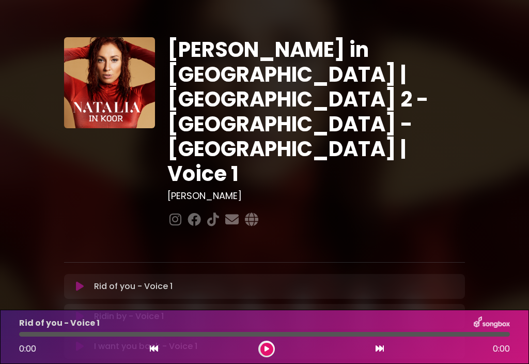
click at [277, 348] on div "0:00 0:00" at bounding box center [265, 349] width 504 height 17
click at [278, 343] on div "0:00 0:00" at bounding box center [265, 349] width 504 height 17
click at [269, 348] on button at bounding box center [267, 349] width 13 height 13
click at [270, 349] on button at bounding box center [267, 349] width 13 height 13
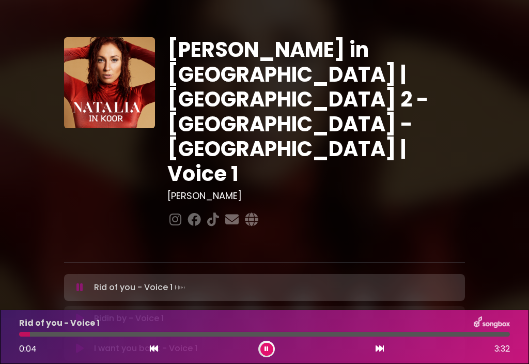
click at [84, 336] on div at bounding box center [264, 334] width 491 height 5
click at [90, 336] on div at bounding box center [64, 334] width 91 height 5
click at [174, 333] on div at bounding box center [264, 334] width 491 height 5
click at [162, 334] on div at bounding box center [97, 334] width 157 height 5
click at [236, 332] on div at bounding box center [264, 334] width 491 height 5
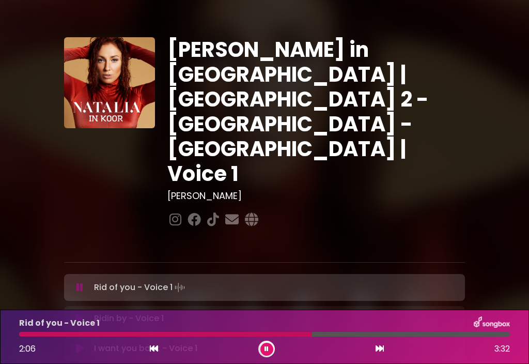
click at [321, 332] on div at bounding box center [264, 334] width 491 height 5
click at [320, 332] on div at bounding box center [170, 334] width 302 height 5
click at [379, 354] on button at bounding box center [379, 348] width 9 height 13
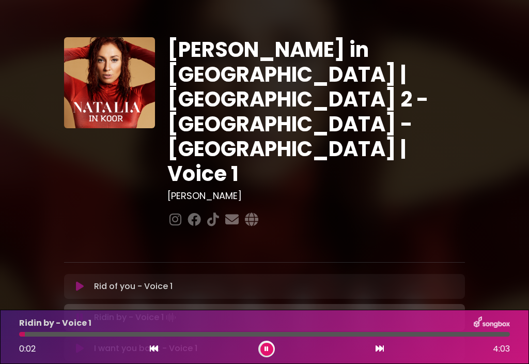
click at [90, 332] on div at bounding box center [264, 334] width 491 height 5
click at [97, 336] on div at bounding box center [62, 334] width 86 height 5
click at [116, 332] on div at bounding box center [71, 334] width 105 height 5
click at [111, 332] on div at bounding box center [69, 334] width 100 height 5
click at [273, 348] on button at bounding box center [267, 349] width 13 height 13
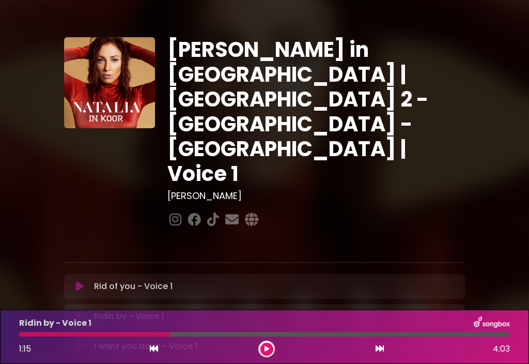
click at [266, 355] on button at bounding box center [267, 349] width 13 height 13
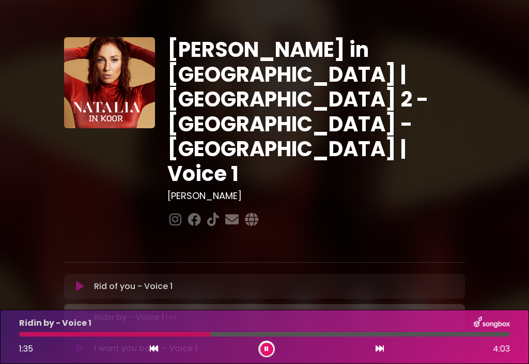
click at [230, 332] on div at bounding box center [264, 334] width 491 height 5
click at [293, 335] on div at bounding box center [264, 334] width 491 height 5
click at [330, 334] on div at bounding box center [264, 334] width 491 height 5
click at [360, 334] on div at bounding box center [264, 334] width 491 height 5
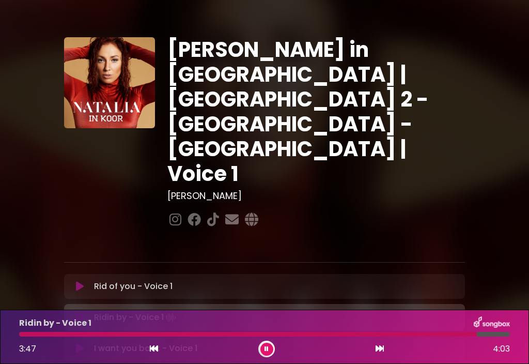
click at [382, 355] on button at bounding box center [379, 348] width 9 height 13
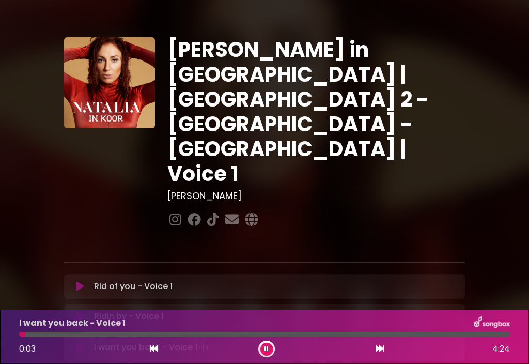
click at [91, 336] on div at bounding box center [264, 334] width 491 height 5
click at [113, 333] on div at bounding box center [264, 334] width 491 height 5
click at [172, 335] on div at bounding box center [264, 334] width 491 height 5
click at [192, 333] on div at bounding box center [264, 334] width 491 height 5
click at [221, 333] on div at bounding box center [264, 334] width 491 height 5
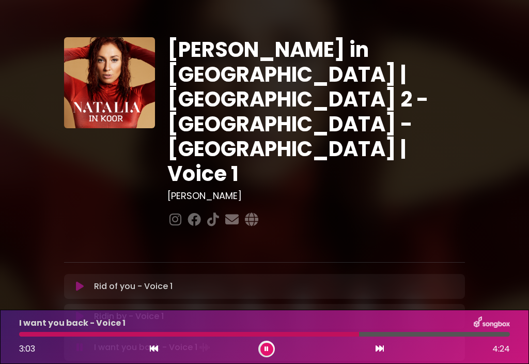
click at [381, 333] on div at bounding box center [264, 334] width 491 height 5
click at [373, 361] on div "I want you back - Voice 1 3:50 4:24" at bounding box center [264, 337] width 529 height 54
click at [384, 349] on icon at bounding box center [380, 348] width 8 height 8
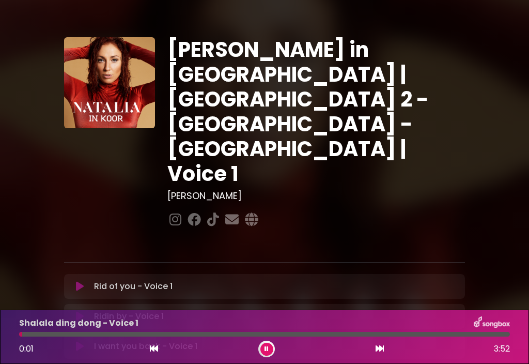
click at [56, 333] on div at bounding box center [264, 334] width 491 height 5
click at [147, 333] on div at bounding box center [264, 334] width 491 height 5
click at [290, 332] on div at bounding box center [264, 334] width 491 height 5
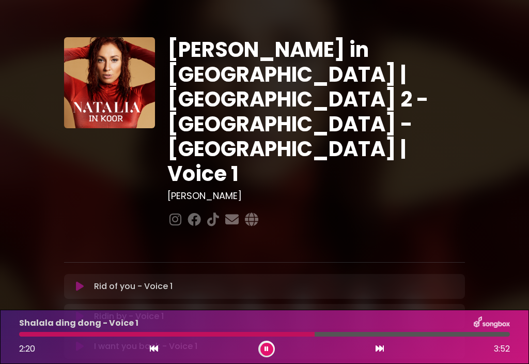
click at [291, 336] on div at bounding box center [167, 334] width 296 height 5
click at [397, 334] on div at bounding box center [264, 334] width 491 height 5
click at [391, 332] on div at bounding box center [209, 334] width 380 height 5
click at [304, 334] on div at bounding box center [247, 334] width 456 height 5
click at [294, 334] on div at bounding box center [166, 334] width 294 height 5
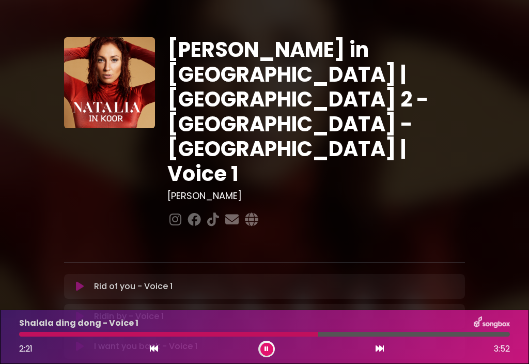
click at [383, 354] on button at bounding box center [379, 348] width 9 height 13
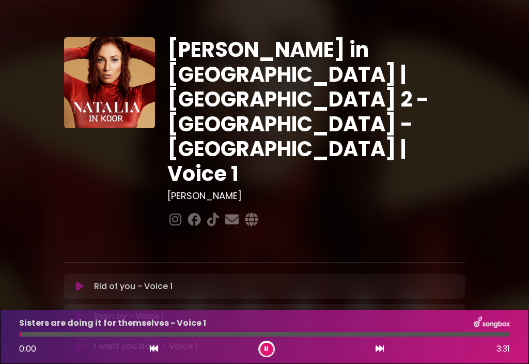
click at [48, 336] on div at bounding box center [264, 334] width 491 height 5
click at [108, 333] on div at bounding box center [264, 334] width 491 height 5
click at [123, 336] on div at bounding box center [87, 334] width 137 height 5
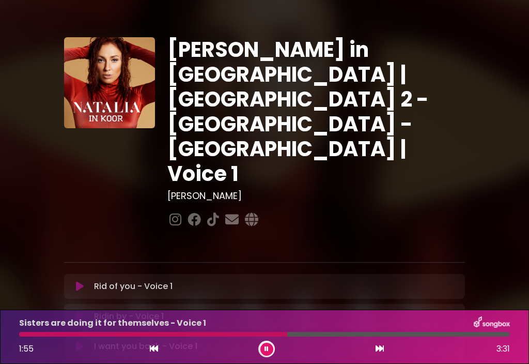
click at [302, 336] on div at bounding box center [264, 334] width 491 height 5
click at [358, 332] on div at bounding box center [194, 334] width 351 height 5
click at [375, 355] on div "3:08 3:31" at bounding box center [265, 349] width 504 height 17
click at [383, 351] on icon at bounding box center [380, 348] width 8 height 8
click at [197, 332] on div at bounding box center [264, 334] width 491 height 5
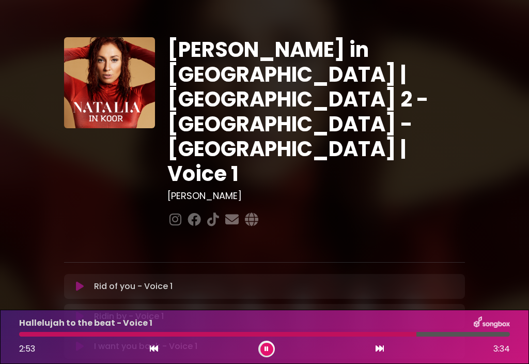
click at [383, 346] on icon at bounding box center [380, 348] width 8 height 8
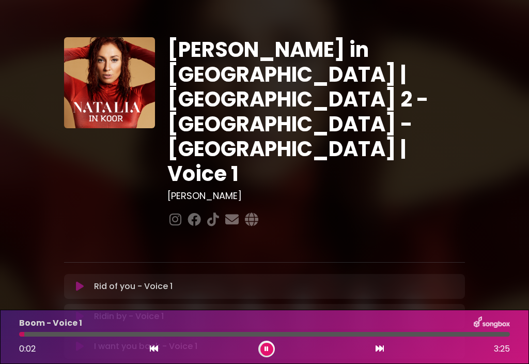
click at [67, 333] on div at bounding box center [264, 334] width 491 height 5
click at [302, 335] on div at bounding box center [264, 334] width 491 height 5
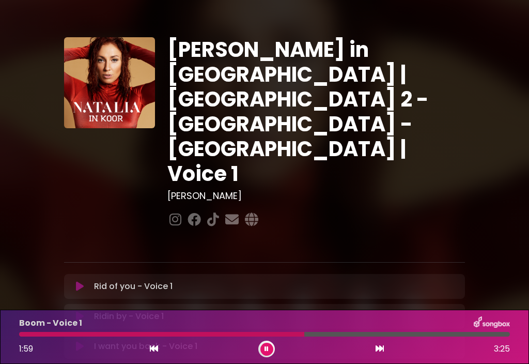
click at [337, 334] on div at bounding box center [264, 334] width 491 height 5
click at [379, 354] on button at bounding box center [379, 348] width 9 height 13
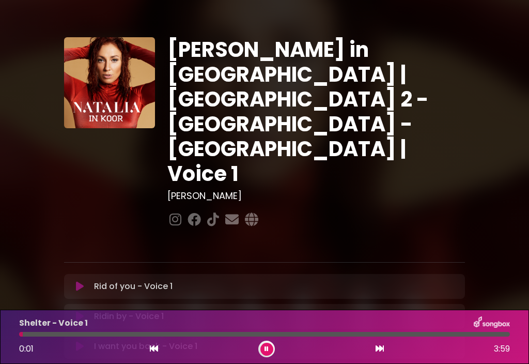
click at [89, 333] on div at bounding box center [264, 334] width 491 height 5
click at [83, 333] on div at bounding box center [55, 334] width 72 height 5
click at [172, 332] on div at bounding box center [264, 334] width 491 height 5
click at [158, 332] on div at bounding box center [96, 334] width 155 height 5
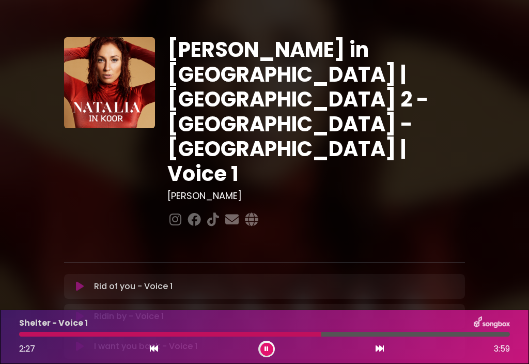
click at [404, 333] on div at bounding box center [264, 334] width 491 height 5
click at [419, 333] on div at bounding box center [264, 334] width 491 height 5
click at [377, 350] on icon at bounding box center [380, 348] width 8 height 8
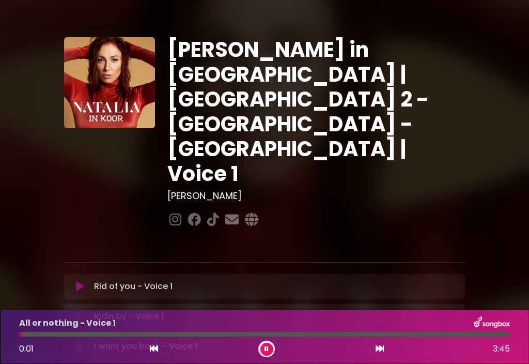
click at [72, 335] on div at bounding box center [264, 334] width 491 height 5
click at [214, 335] on div at bounding box center [264, 334] width 491 height 5
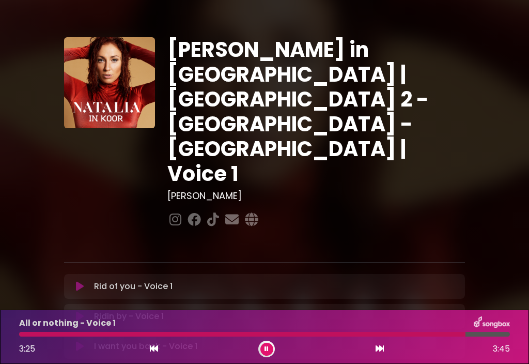
click at [383, 351] on icon at bounding box center [380, 348] width 8 height 8
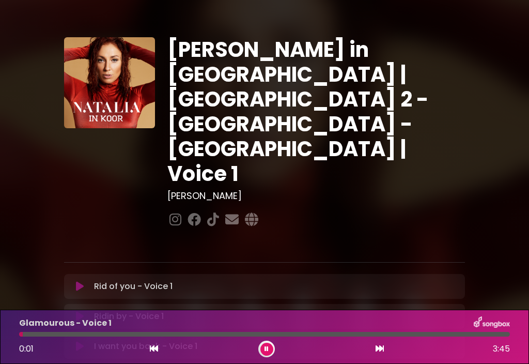
click at [56, 336] on div at bounding box center [264, 334] width 491 height 5
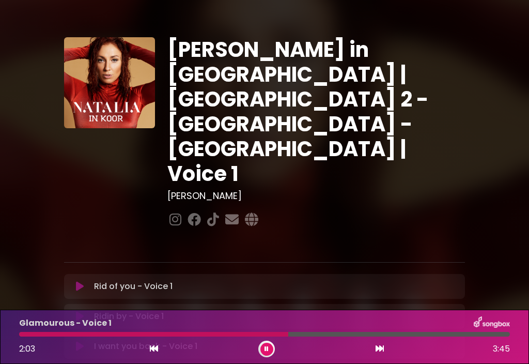
click at [364, 280] on div "Rid of you - Voice 1 Loading Track..." at bounding box center [274, 286] width 369 height 12
click at [384, 348] on button at bounding box center [379, 348] width 9 height 13
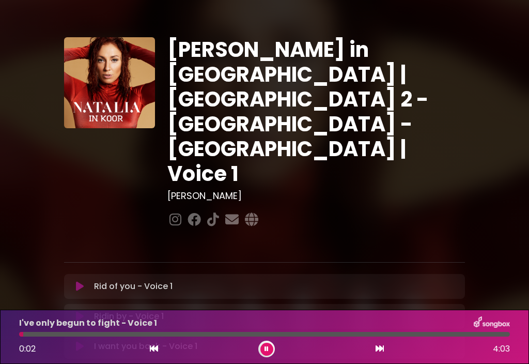
click at [82, 335] on div at bounding box center [264, 334] width 491 height 5
click at [96, 333] on div at bounding box center [264, 334] width 491 height 5
click at [201, 332] on div at bounding box center [264, 334] width 491 height 5
click at [208, 332] on div at bounding box center [129, 334] width 221 height 5
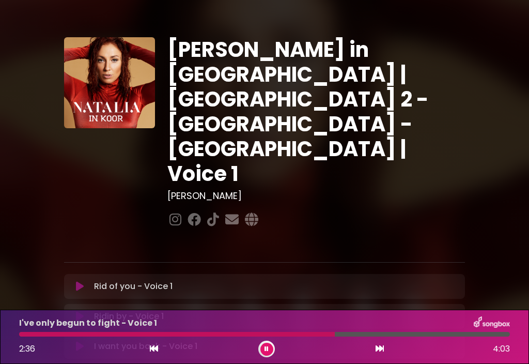
click at [360, 333] on div at bounding box center [264, 334] width 491 height 5
click at [375, 354] on button at bounding box center [379, 348] width 9 height 13
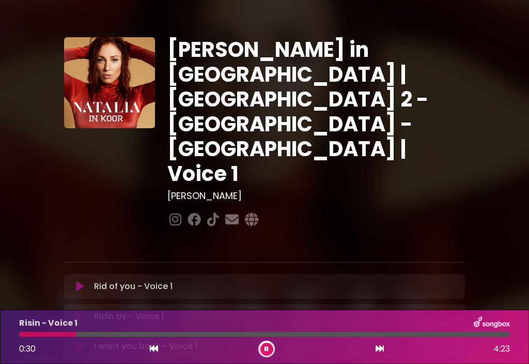
click at [96, 333] on div at bounding box center [264, 334] width 491 height 5
